Goal: Navigation & Orientation: Find specific page/section

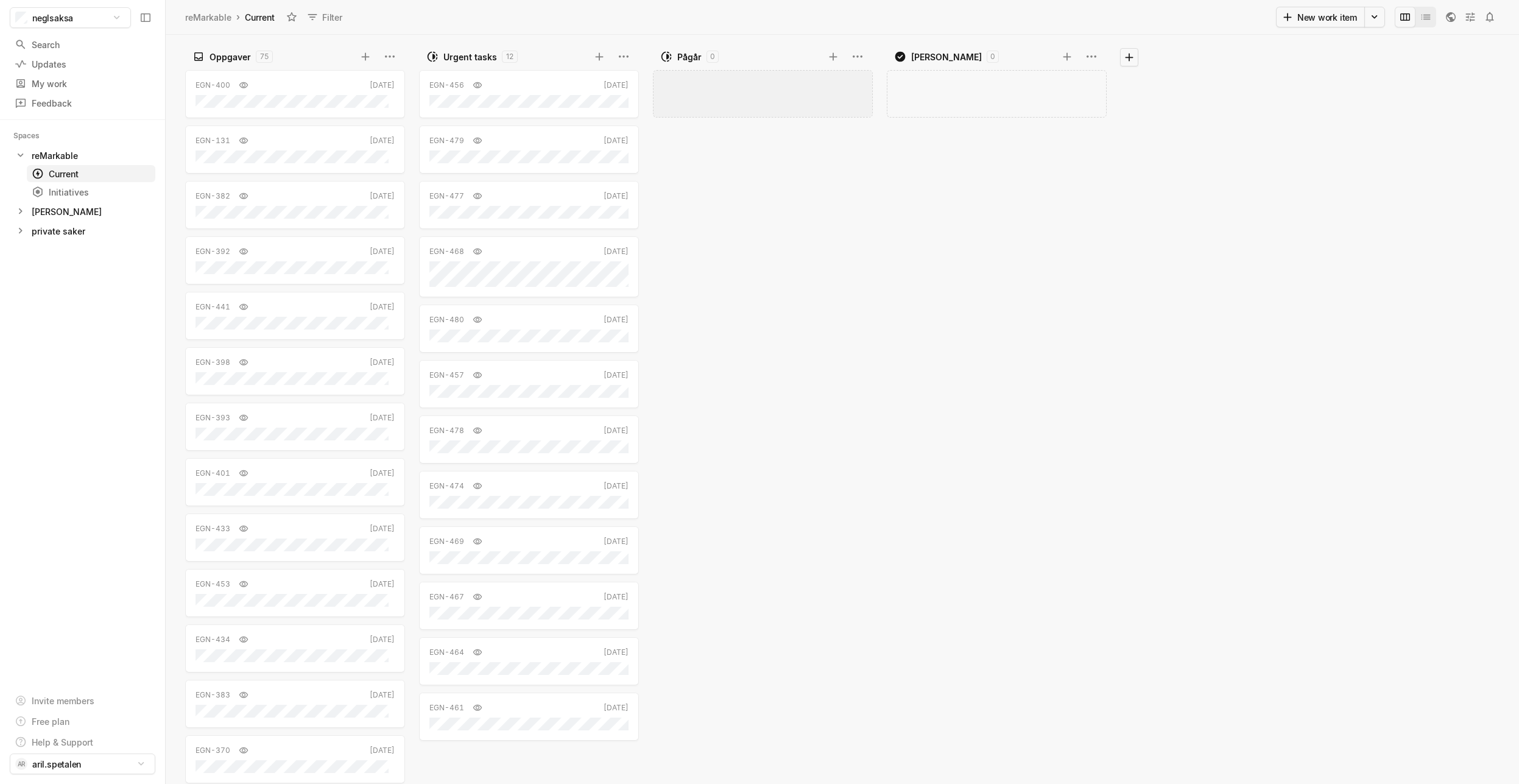
click at [879, 333] on div "Pågår 0 Add work item" at bounding box center [762, 415] width 234 height 737
click at [784, 338] on div "EGN-456 Now" at bounding box center [765, 425] width 225 height 717
click at [519, 234] on div "EGN-480 [DATE]" at bounding box center [529, 218] width 220 height 48
click at [491, 677] on div "EGN-477 [DATE] EGN-468 [DATE] EGN-457 [DATE] EGN-478 [DATE] EGN-474 [DATE] EGN-…" at bounding box center [532, 425] width 225 height 717
click at [808, 444] on div "EGN-480 Now EGN-456 [DATE]" at bounding box center [765, 425] width 225 height 717
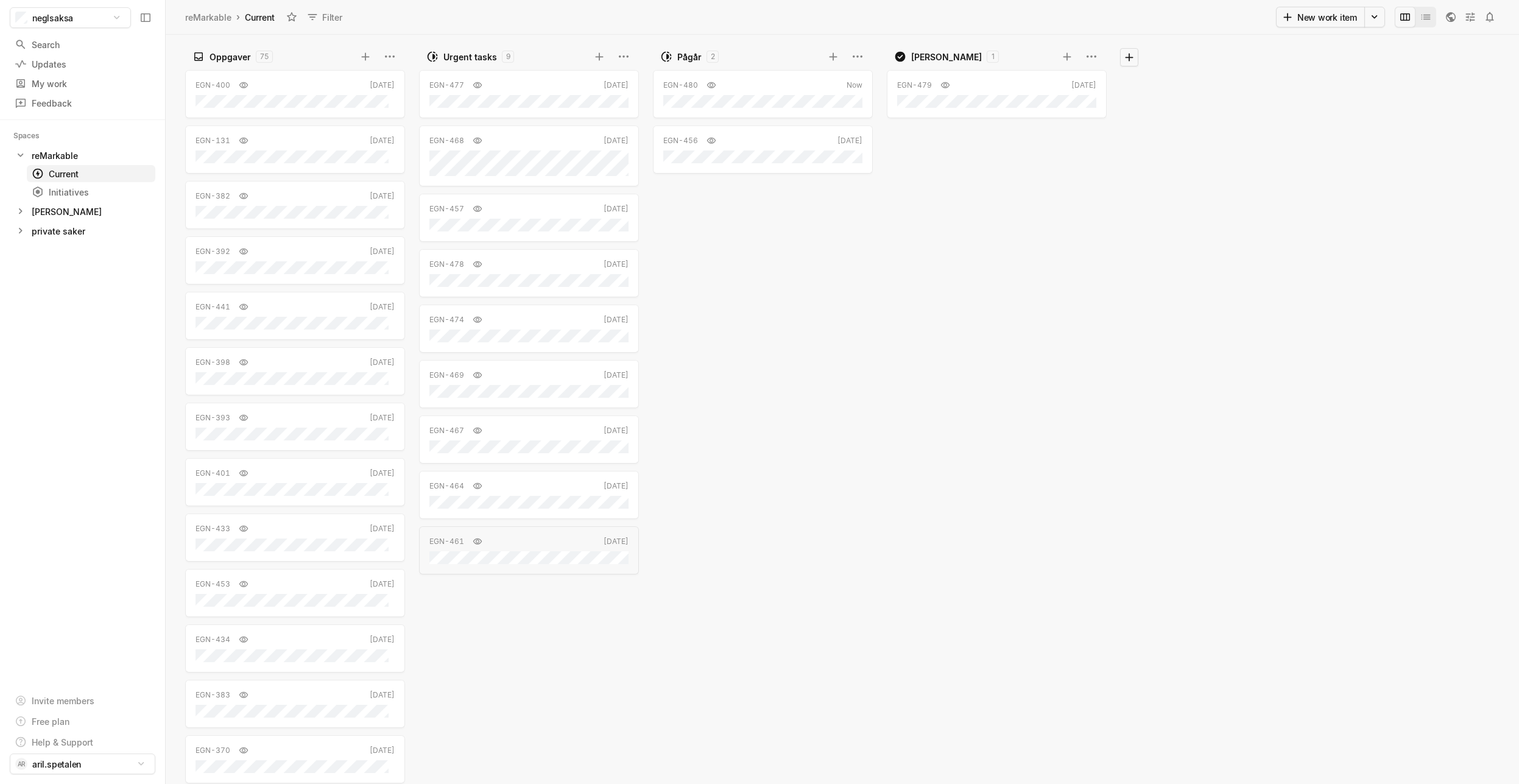
click at [540, 667] on div "EGN-477 [DATE] EGN-468 [DATE] EGN-457 [DATE] EGN-478 [DATE] EGN-474 [DATE] EGN-…" at bounding box center [532, 425] width 225 height 717
drag, startPoint x: 723, startPoint y: 264, endPoint x: 695, endPoint y: 310, distance: 53.9
click at [724, 266] on div "EGN-480 Now EGN-456 [DATE]" at bounding box center [765, 425] width 225 height 717
drag, startPoint x: 565, startPoint y: 646, endPoint x: 724, endPoint y: 507, distance: 211.2
click at [566, 646] on div "EGN-477 [DATE] EGN-468 [DATE] EGN-457 [DATE] EGN-478 [DATE] EGN-474 [DATE] EGN-…" at bounding box center [532, 425] width 225 height 717
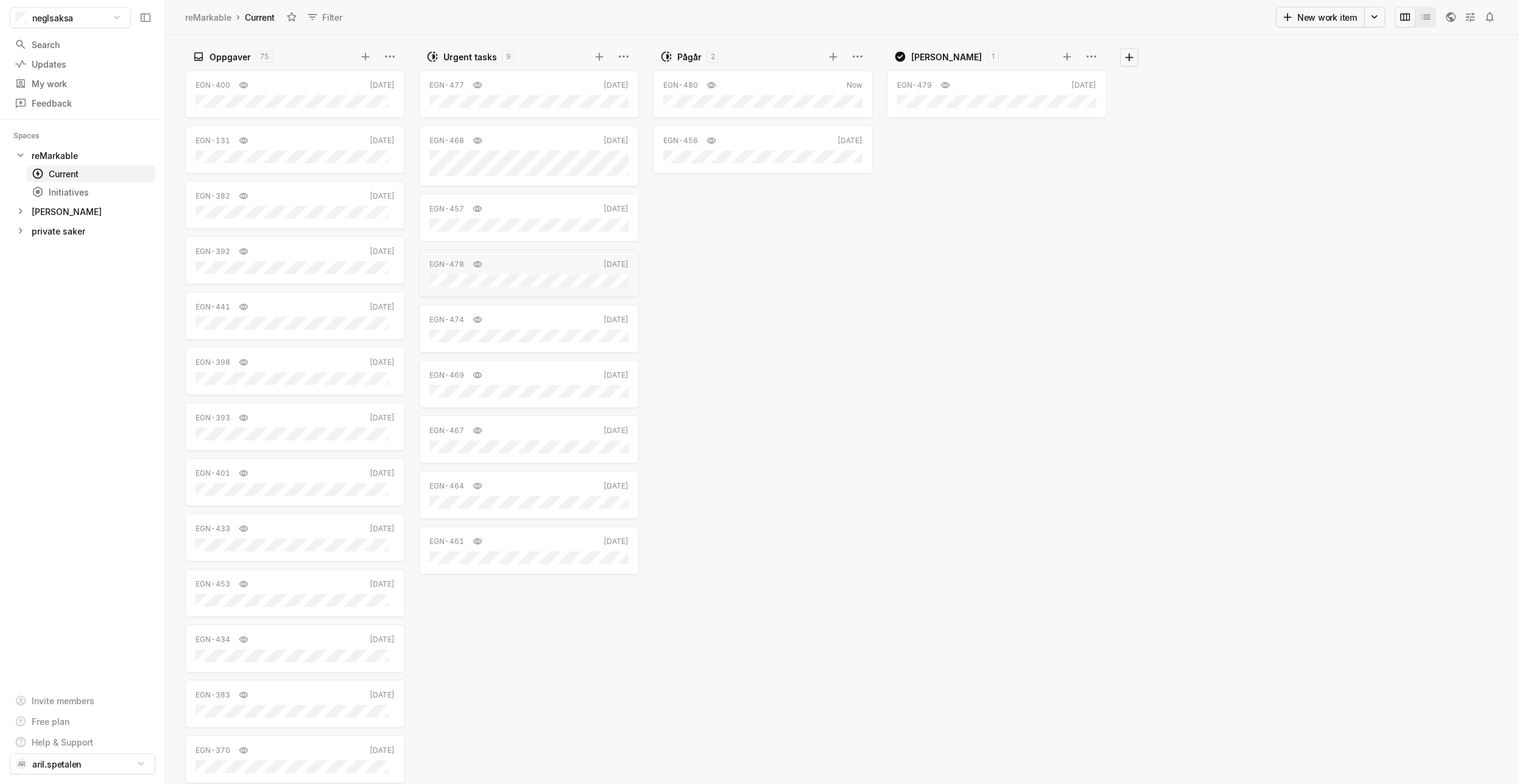
click at [861, 459] on div "EGN-480 Now EGN-456 [DATE]" at bounding box center [765, 425] width 225 height 717
